Goal: Navigation & Orientation: Find specific page/section

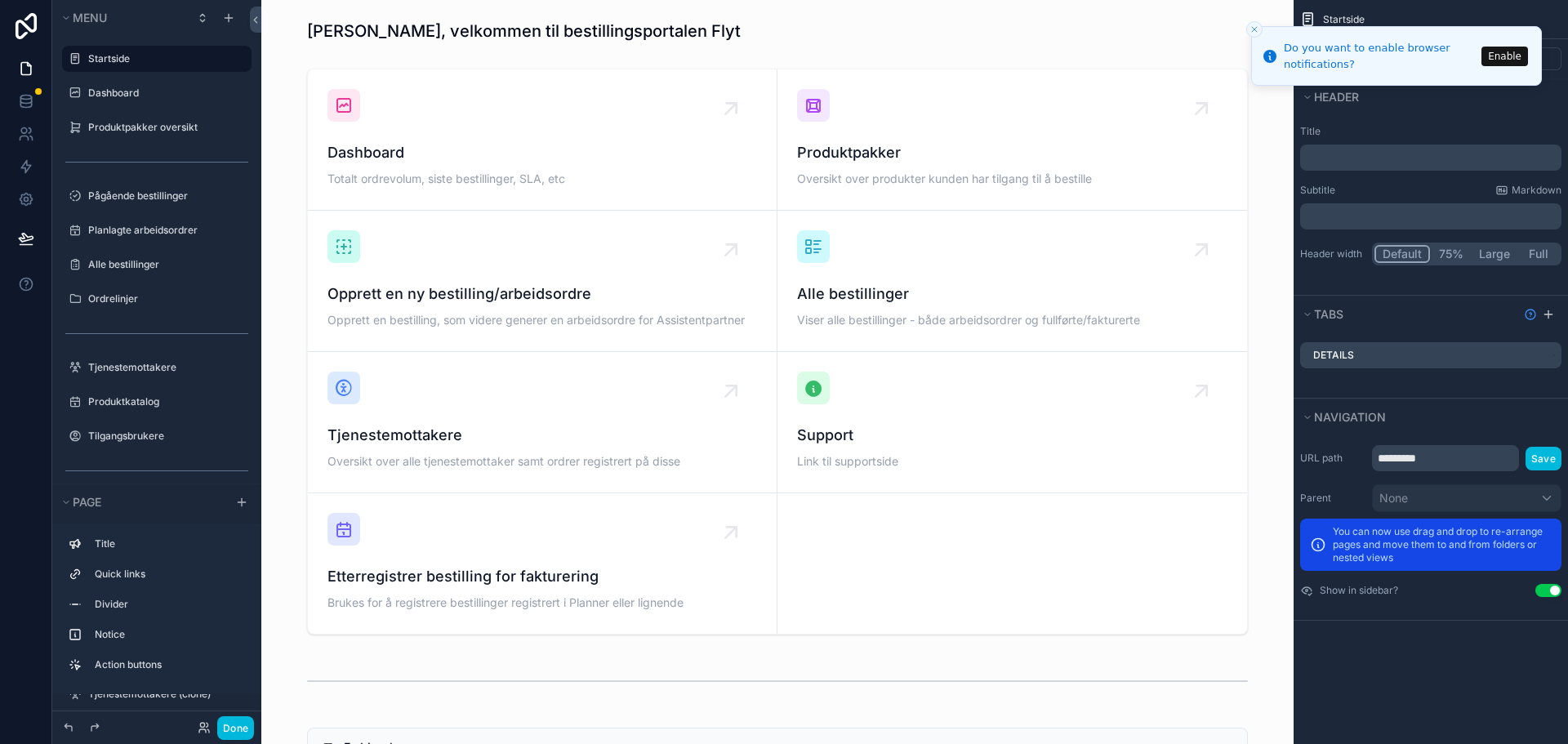
click at [1504, 58] on button "Enable" at bounding box center [1505, 56] width 47 height 19
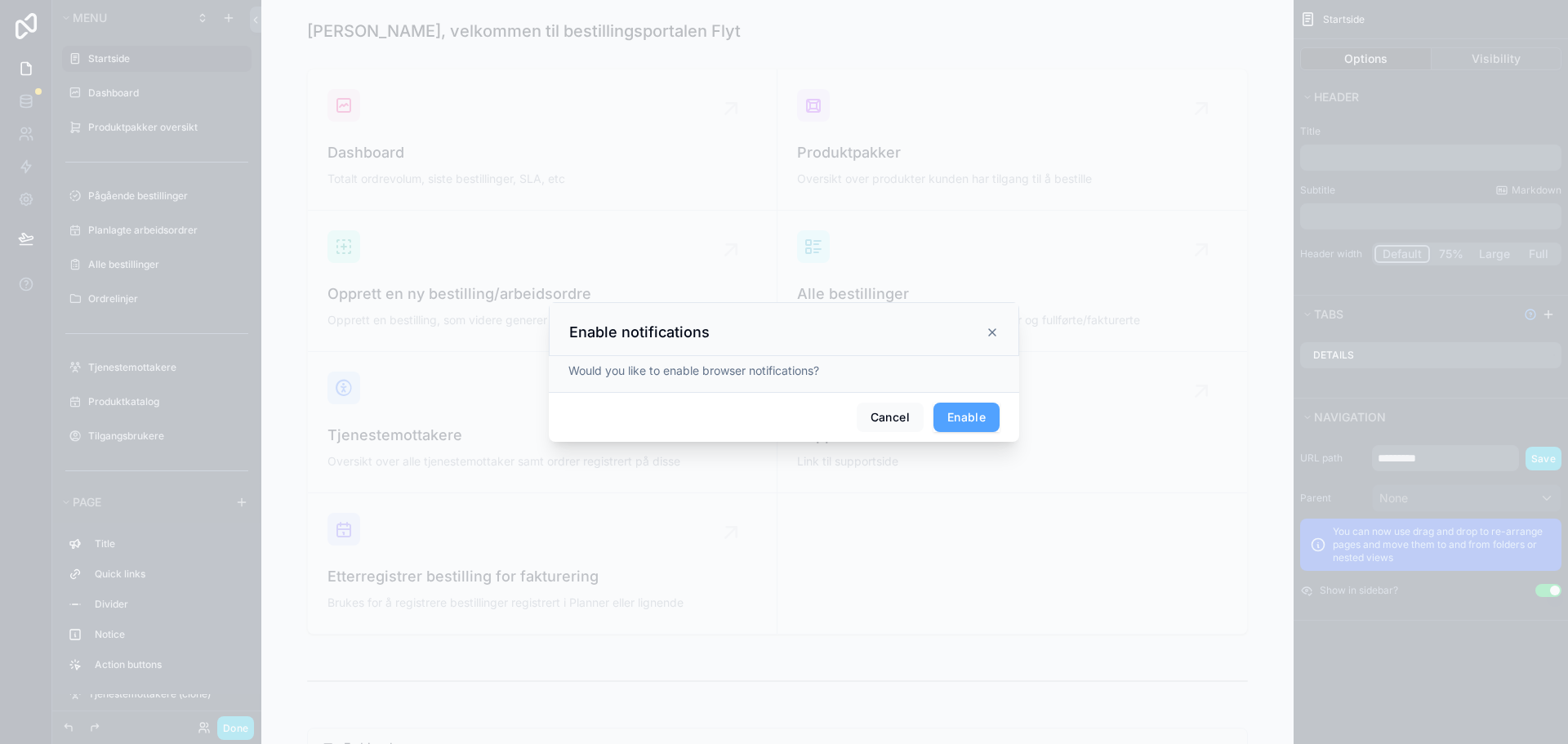
click at [944, 416] on button "Enable" at bounding box center [967, 417] width 66 height 29
